Goal: Check status: Check status

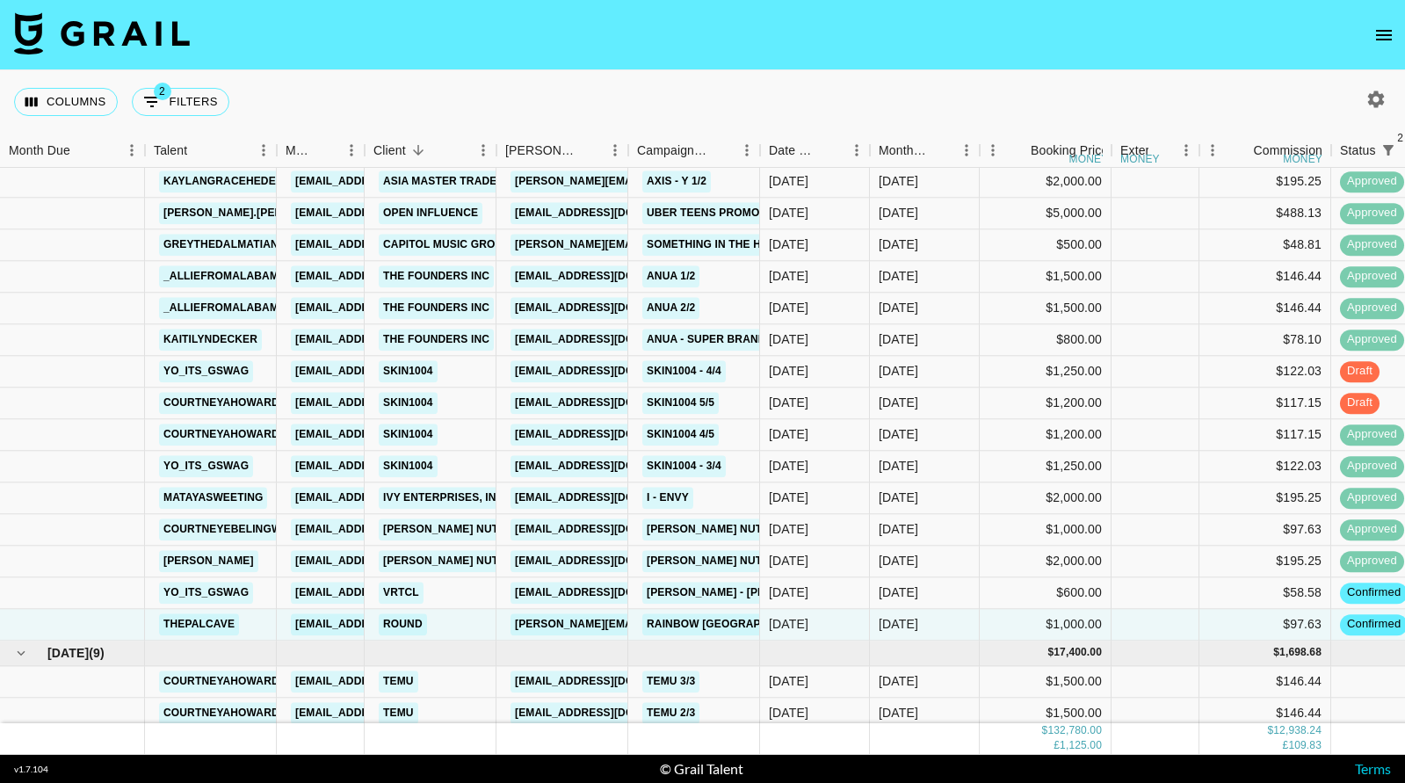
scroll to position [2455, 0]
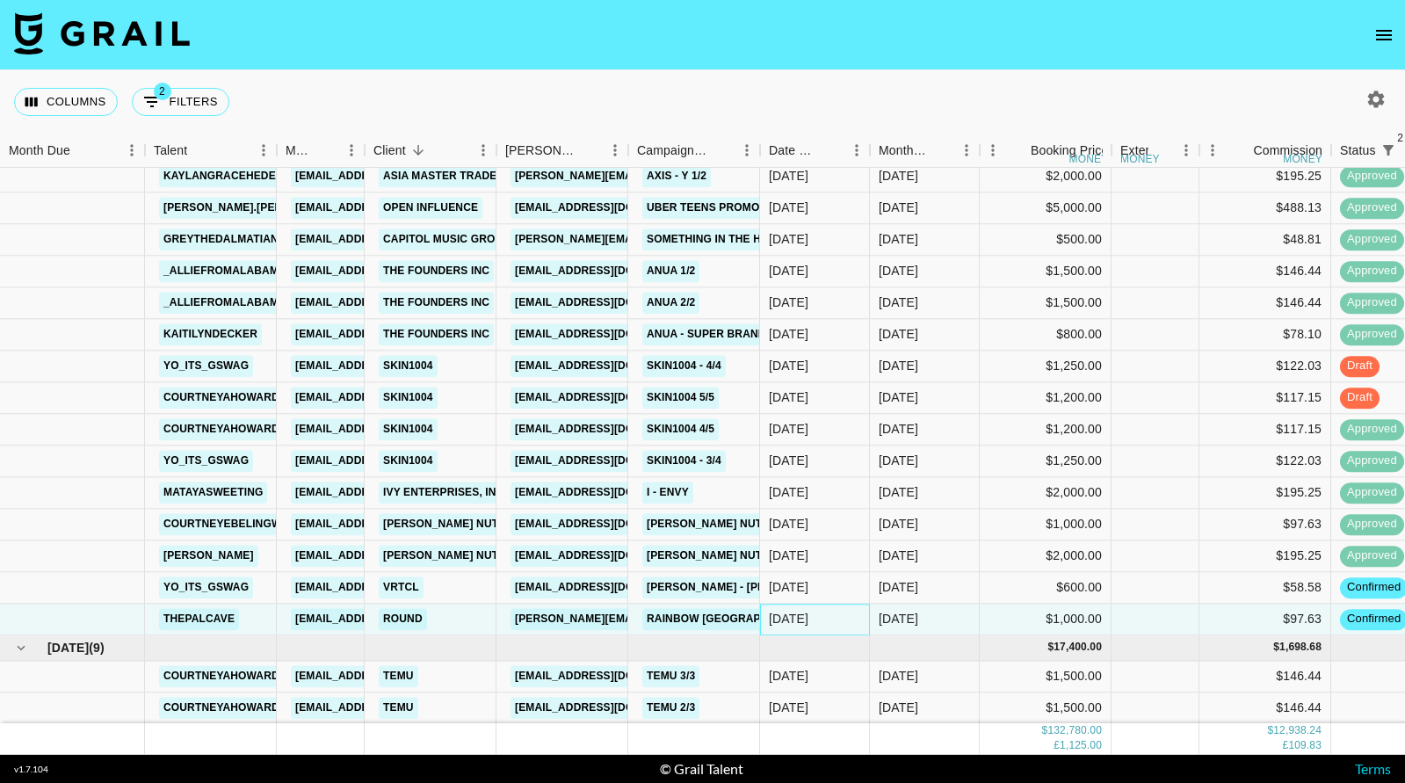
click at [864, 618] on div "[DATE]" at bounding box center [815, 620] width 110 height 32
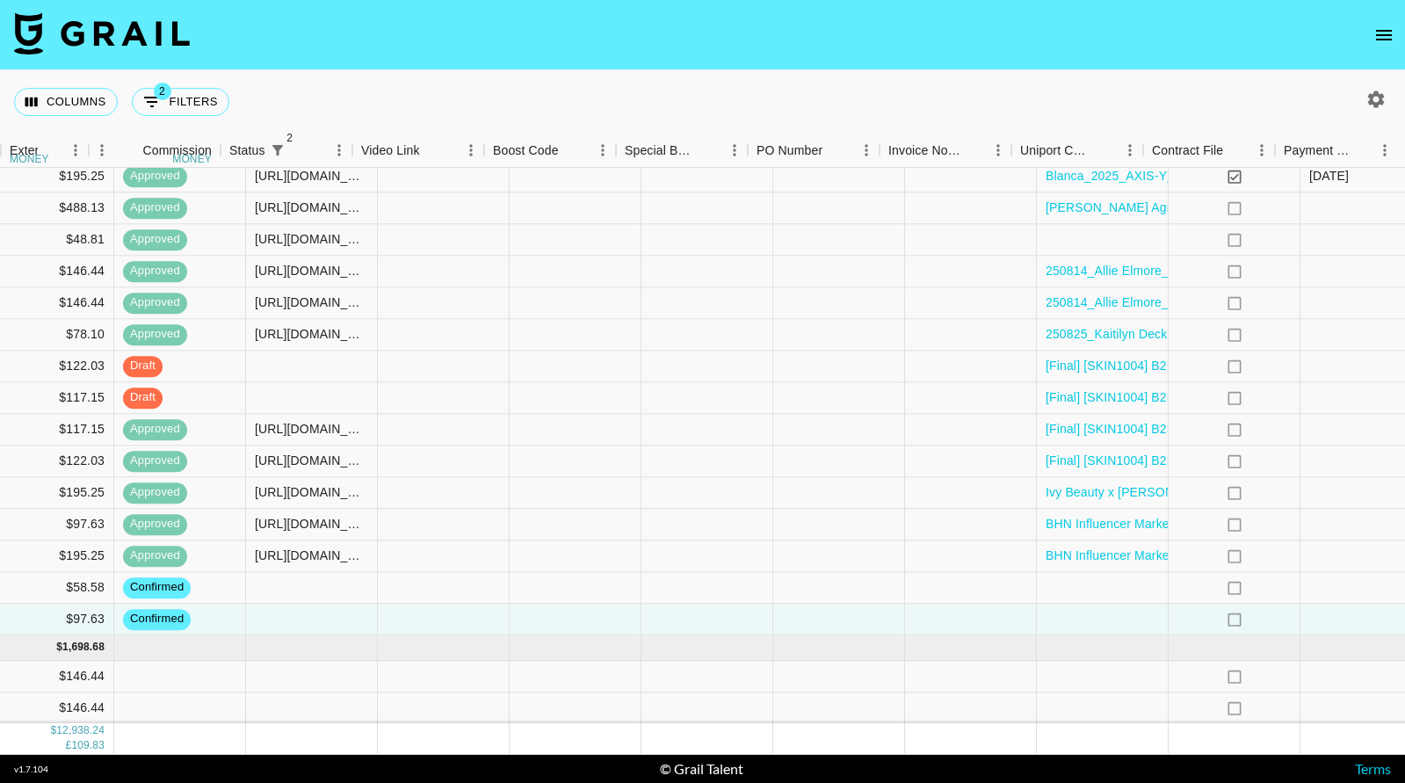
scroll to position [2455, 1446]
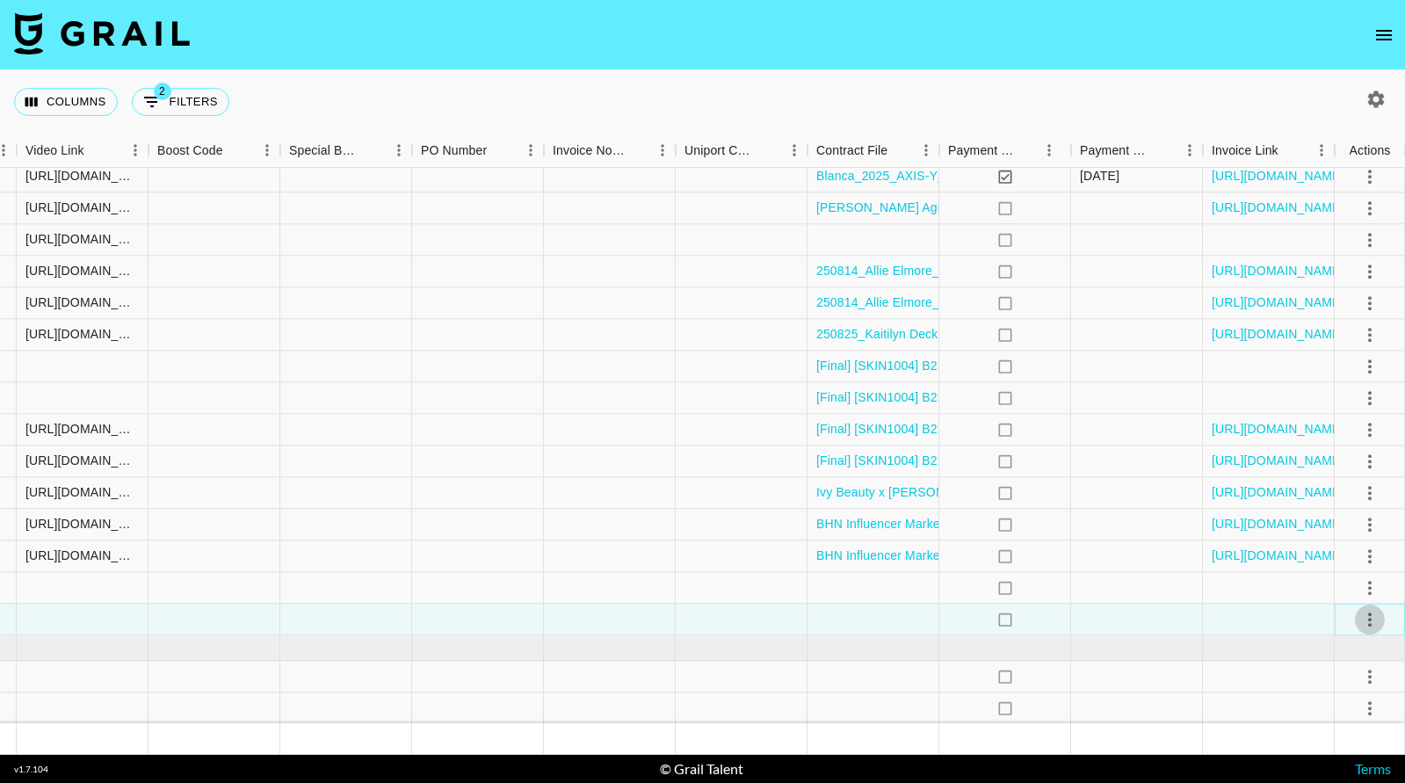
click at [1378, 612] on icon "select merge strategy" at bounding box center [1369, 619] width 21 height 21
click at [1346, 516] on li "Draft Created" at bounding box center [1348, 519] width 114 height 32
click at [645, 626] on div at bounding box center [610, 620] width 132 height 32
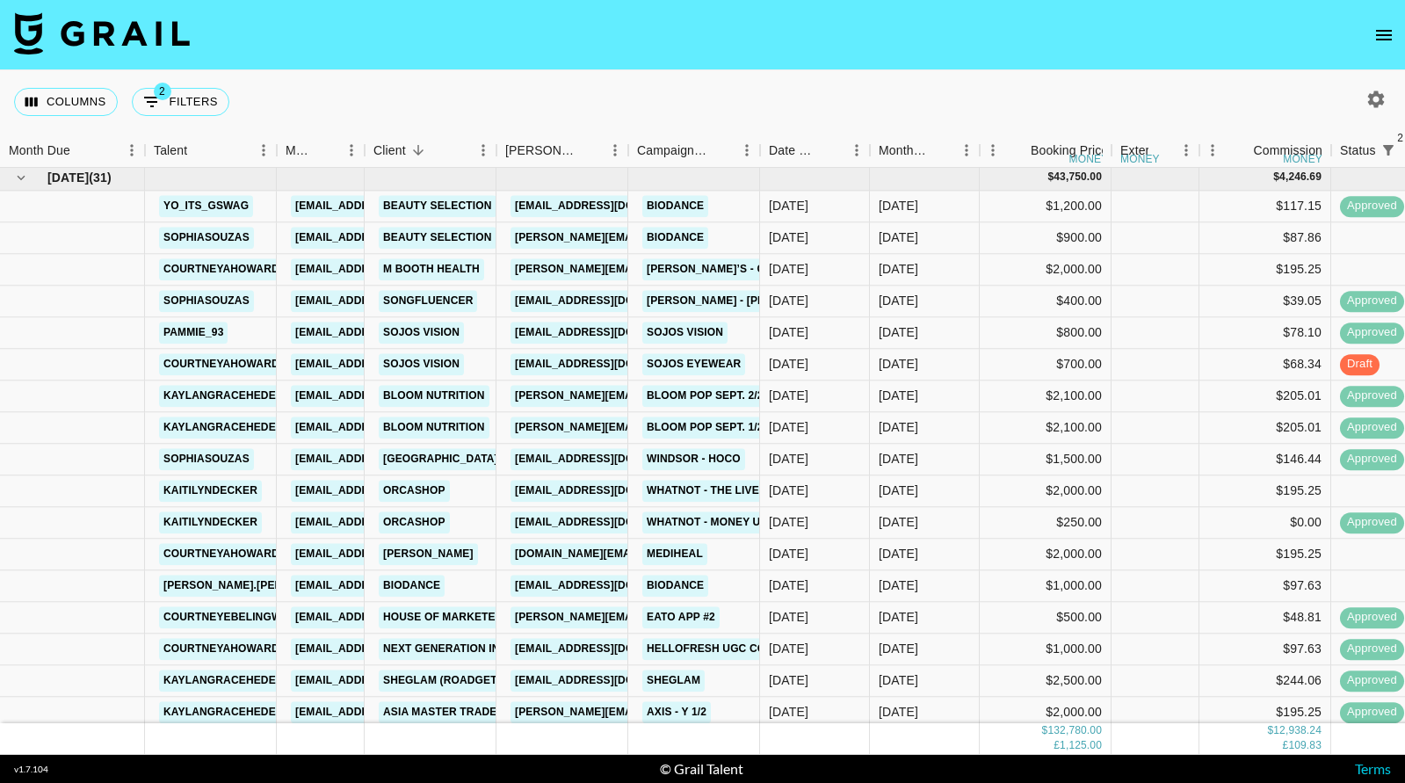
scroll to position [1920, 0]
click at [808, 554] on div "[DATE]" at bounding box center [789, 554] width 40 height 18
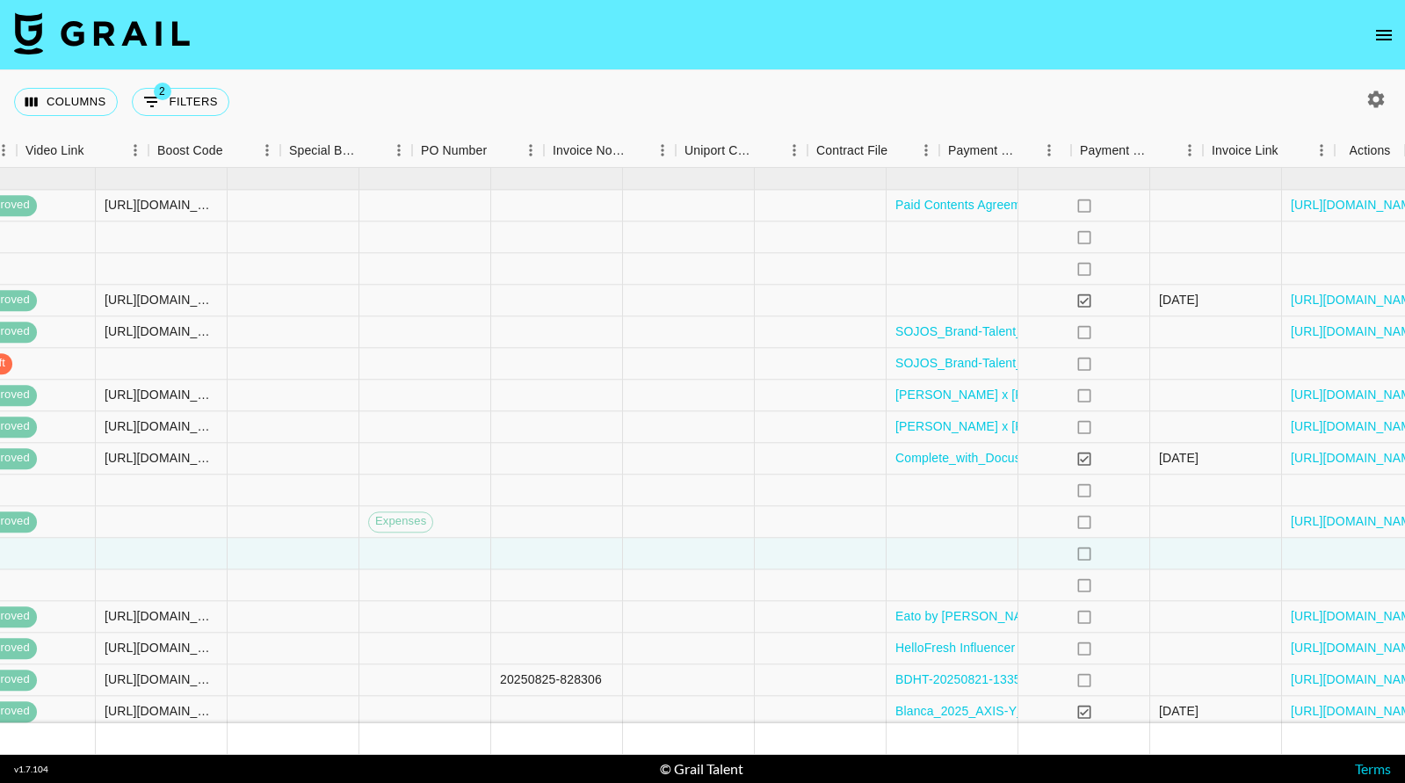
scroll to position [1920, 1446]
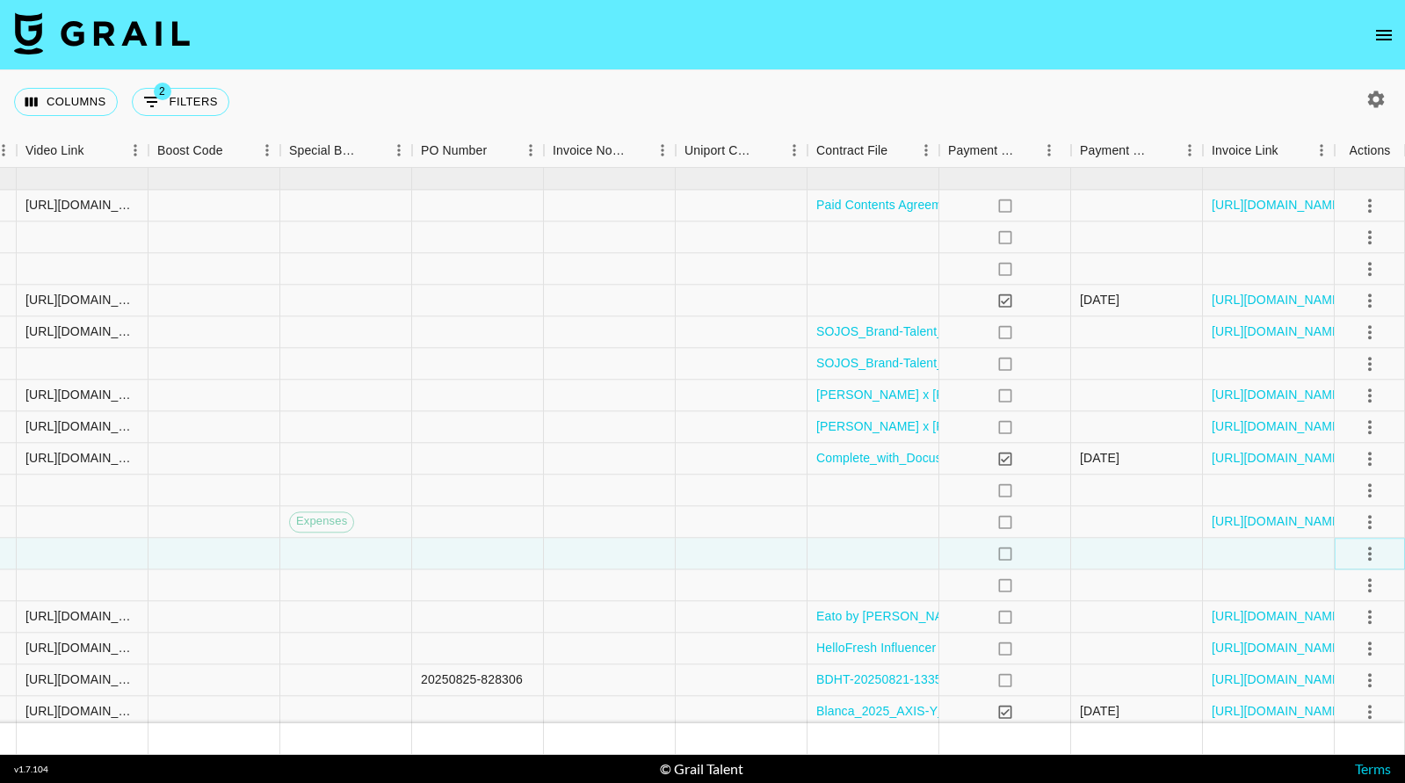
click at [1372, 551] on icon "select merge strategy" at bounding box center [1369, 553] width 21 height 21
click at [1360, 593] on li "Confirm" at bounding box center [1348, 591] width 114 height 32
click at [1343, 657] on li "Draft Created" at bounding box center [1348, 655] width 114 height 32
click at [1270, 546] on div at bounding box center [1269, 554] width 132 height 32
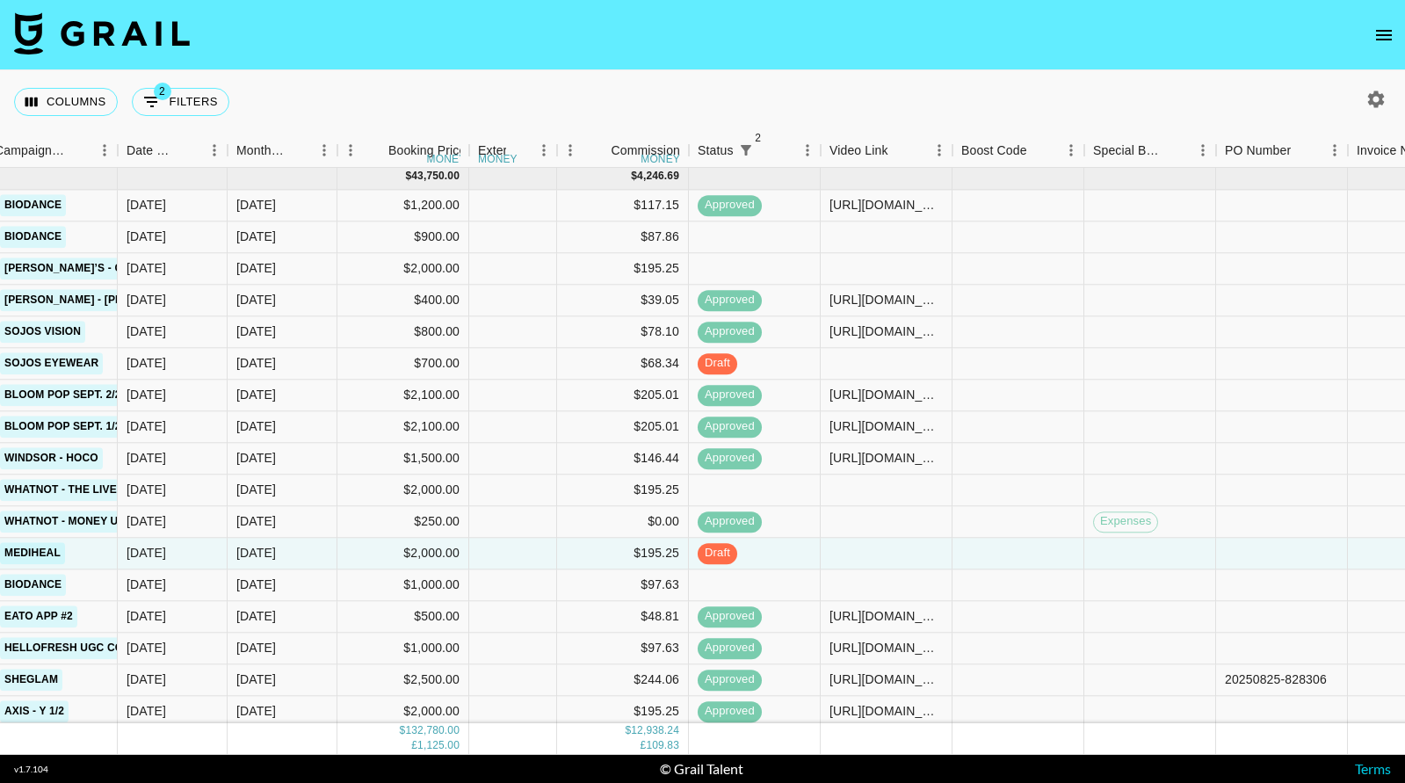
scroll to position [1920, 636]
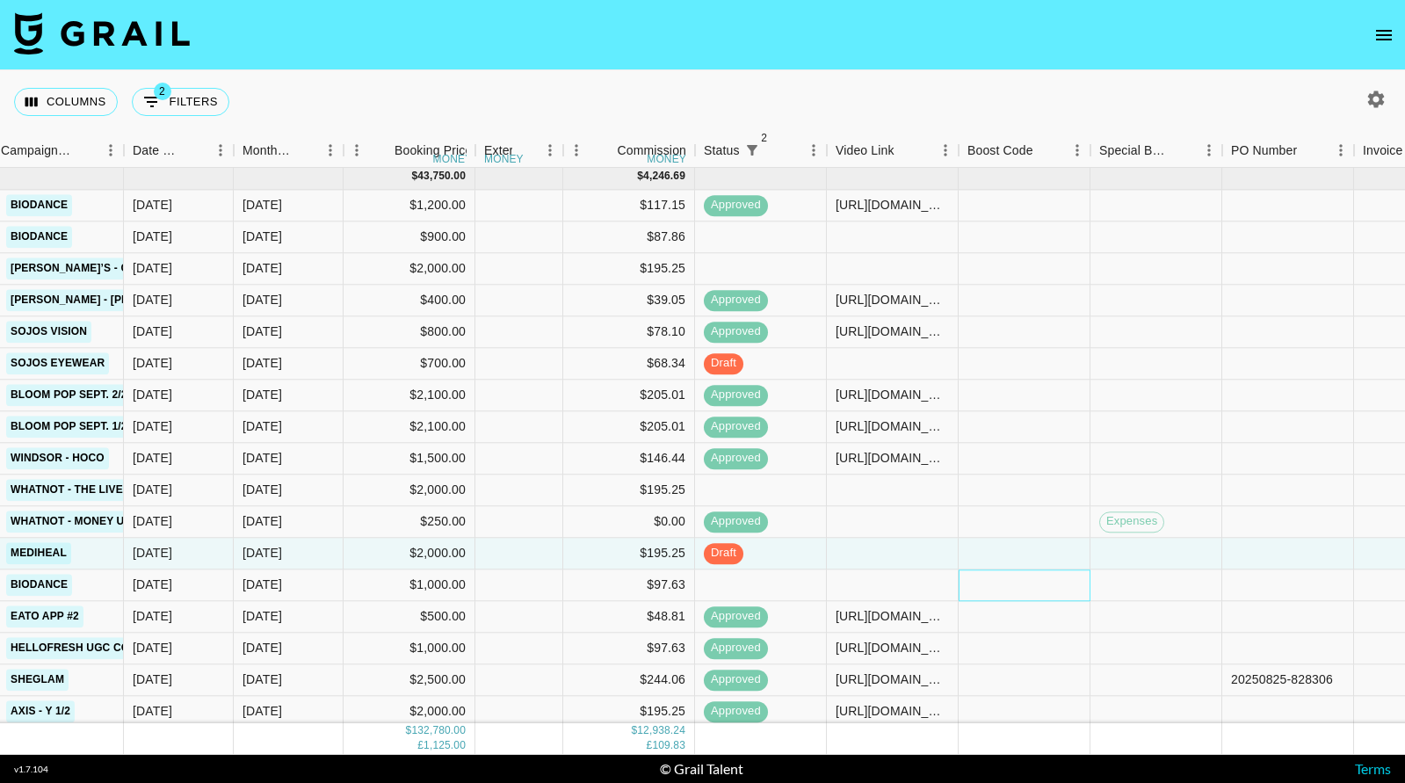
click at [1068, 585] on div at bounding box center [1025, 585] width 132 height 32
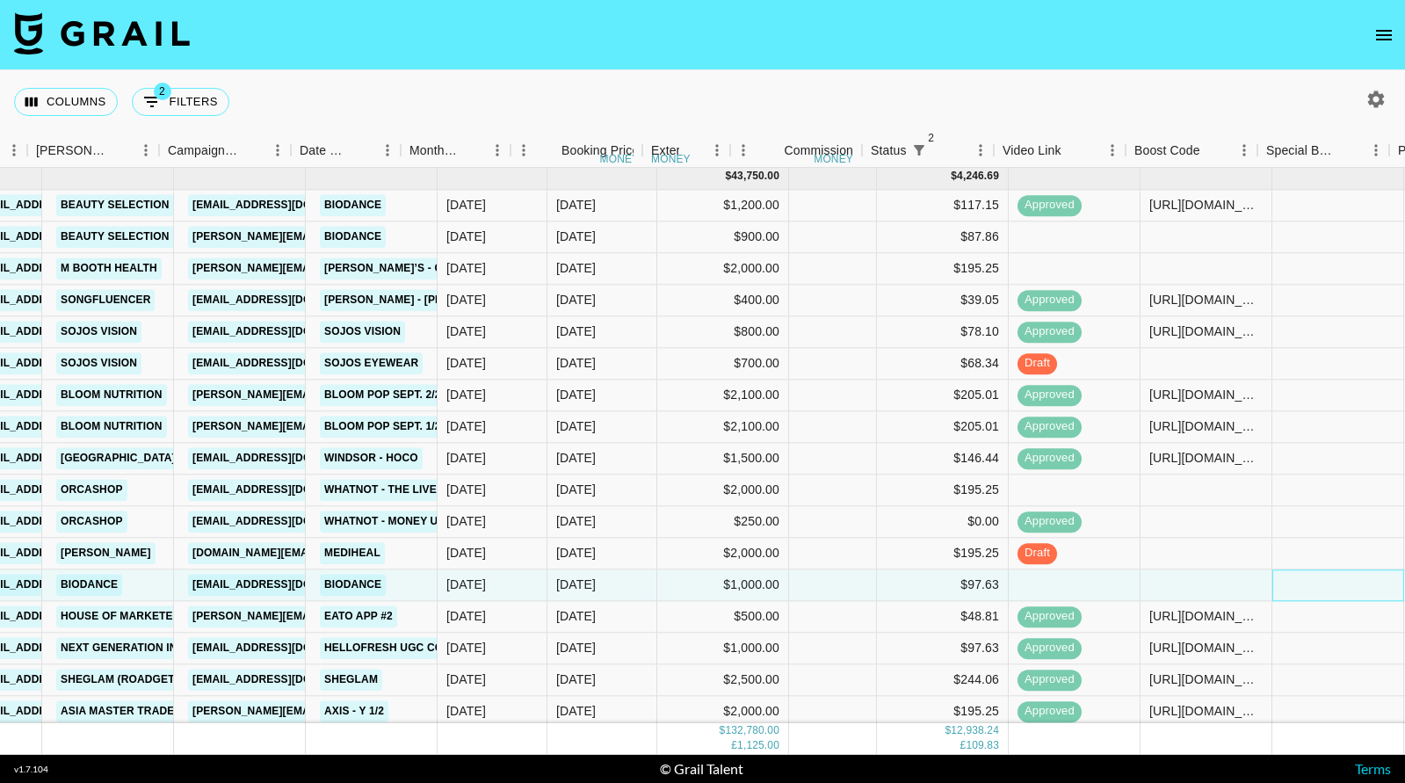
scroll to position [1920, 0]
